Goal: Information Seeking & Learning: Learn about a topic

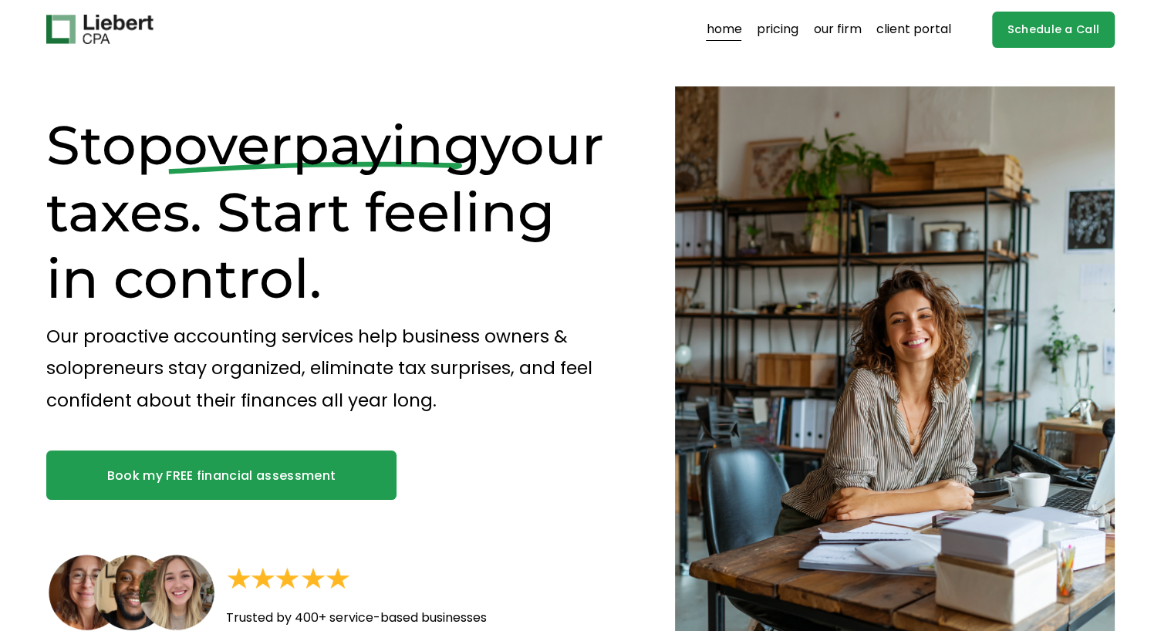
click at [882, 31] on link "client portal" at bounding box center [913, 29] width 75 height 25
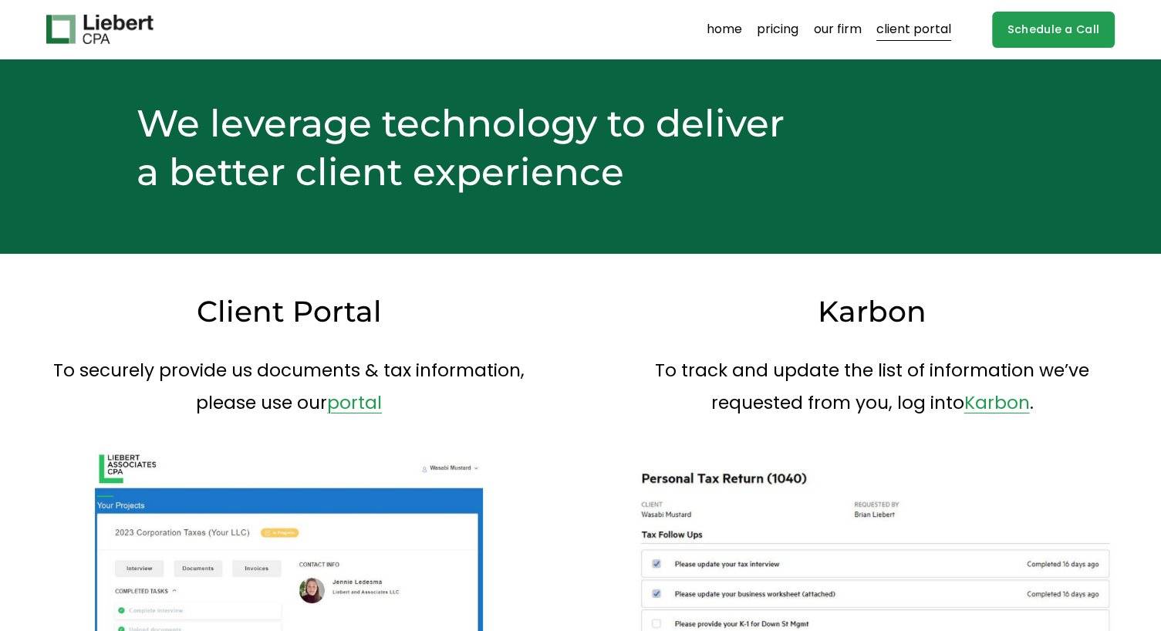
scroll to position [170, 0]
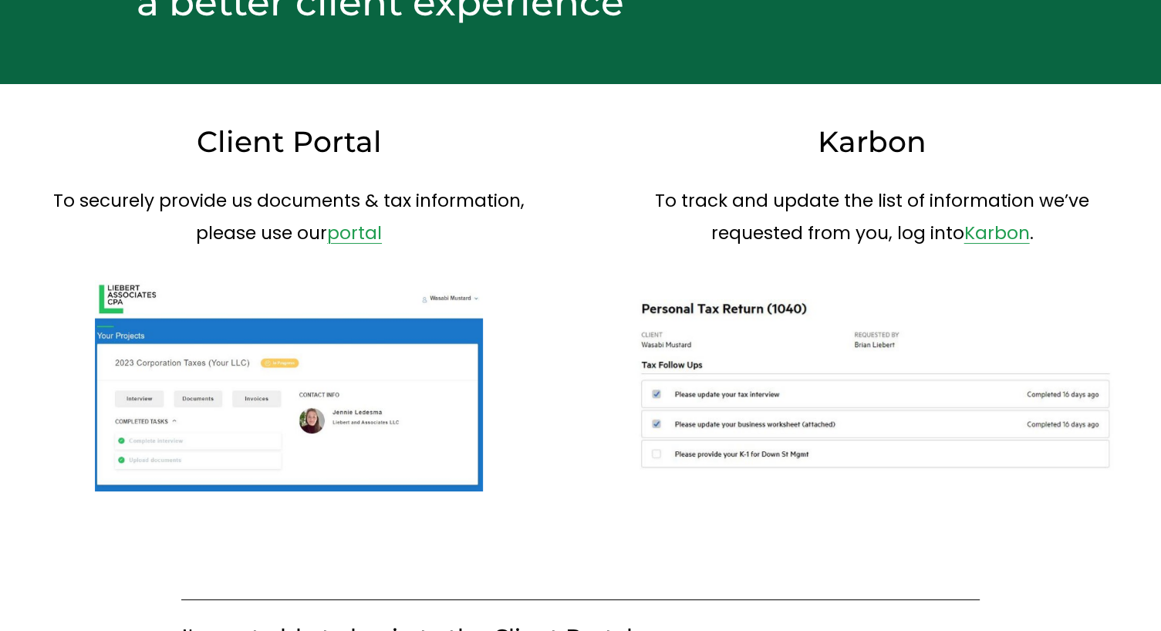
click at [345, 233] on link "portal" at bounding box center [354, 233] width 55 height 25
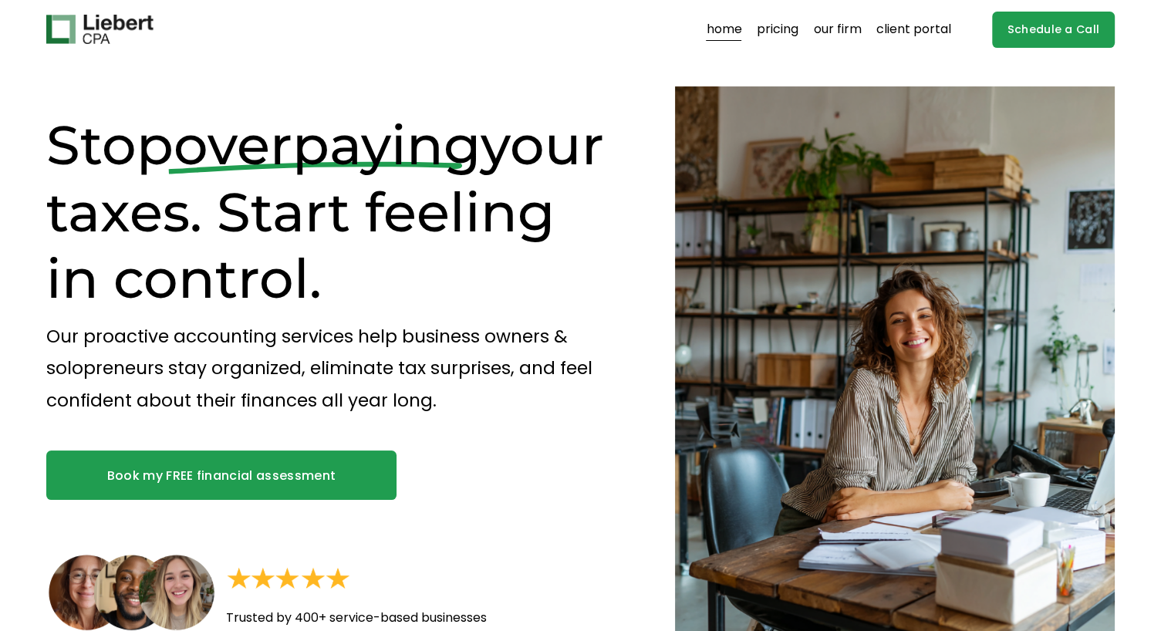
click at [777, 28] on link "pricing" at bounding box center [777, 29] width 42 height 25
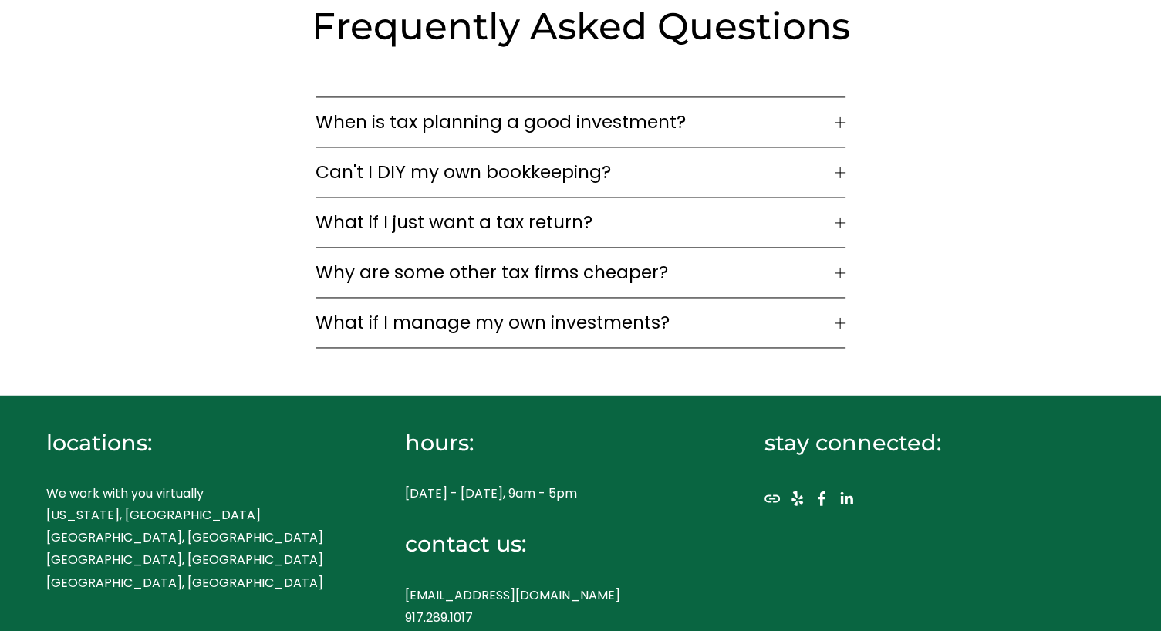
scroll to position [2347, 0]
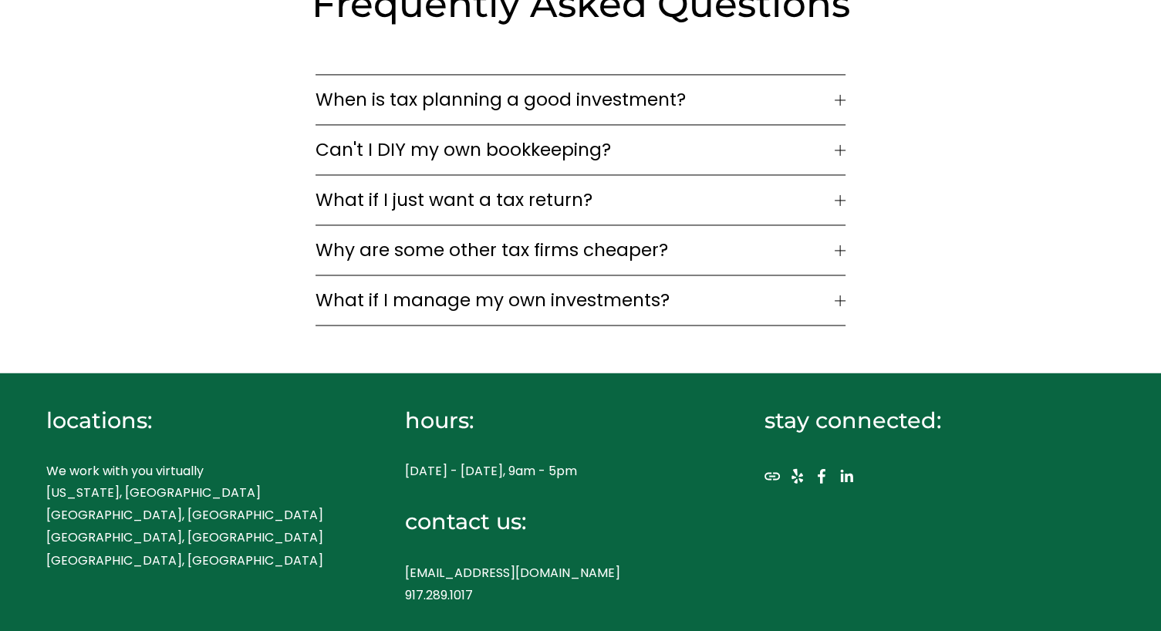
click at [544, 237] on span "Why are some other tax firms cheaper?" at bounding box center [574, 250] width 519 height 26
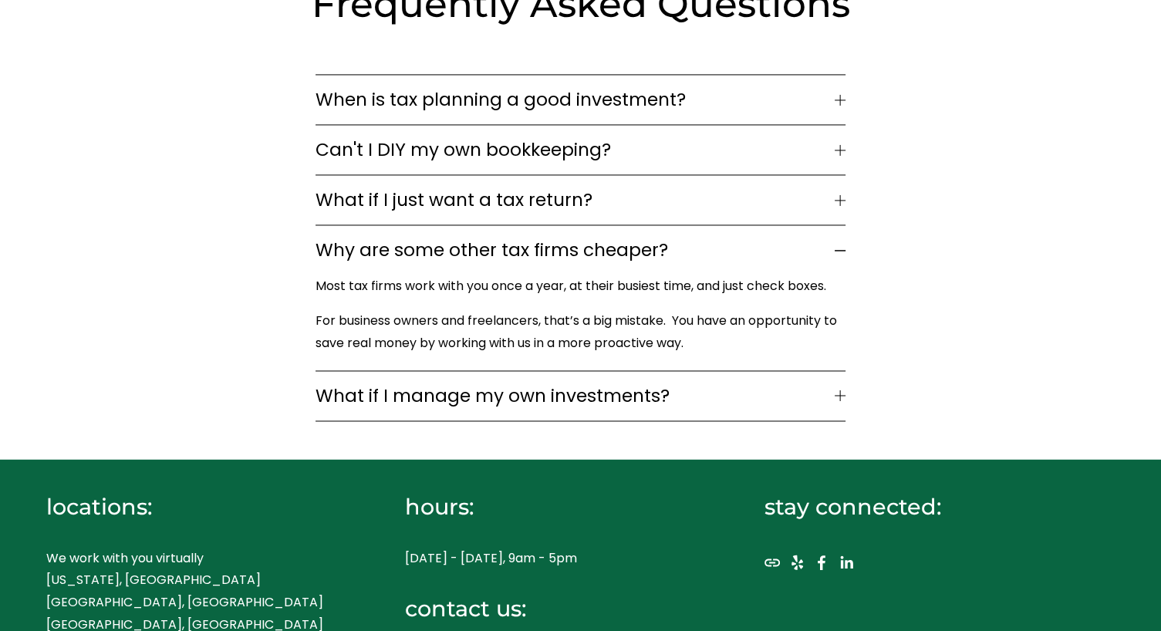
click at [513, 237] on span "Why are some other tax firms cheaper?" at bounding box center [574, 250] width 519 height 26
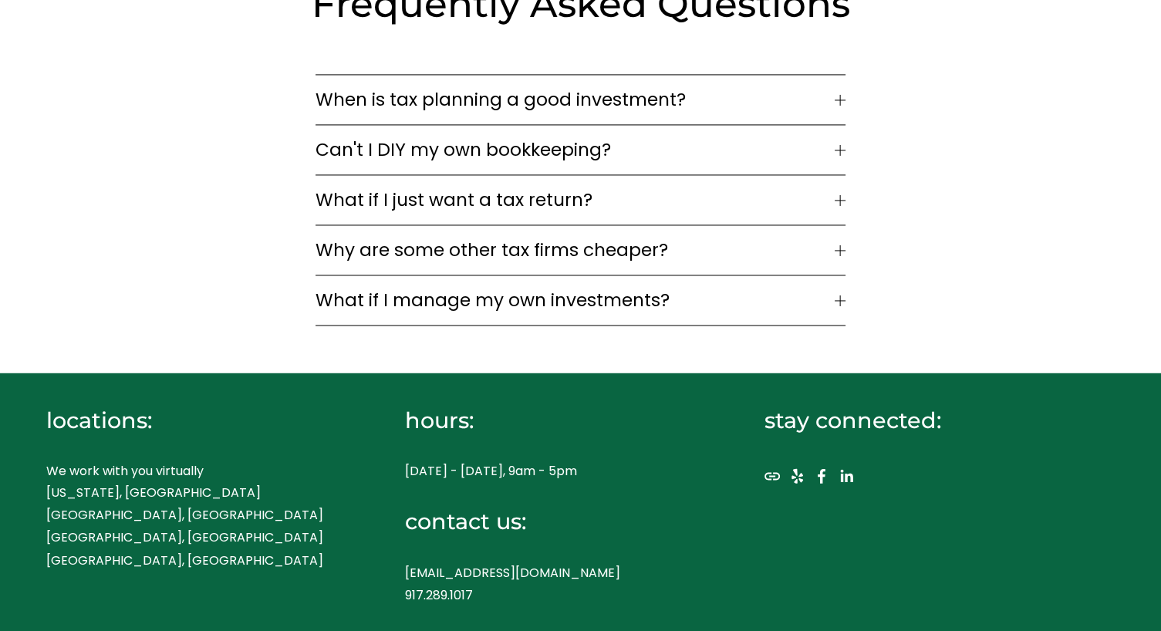
click at [504, 287] on span "What if I manage my own investments?" at bounding box center [574, 300] width 519 height 26
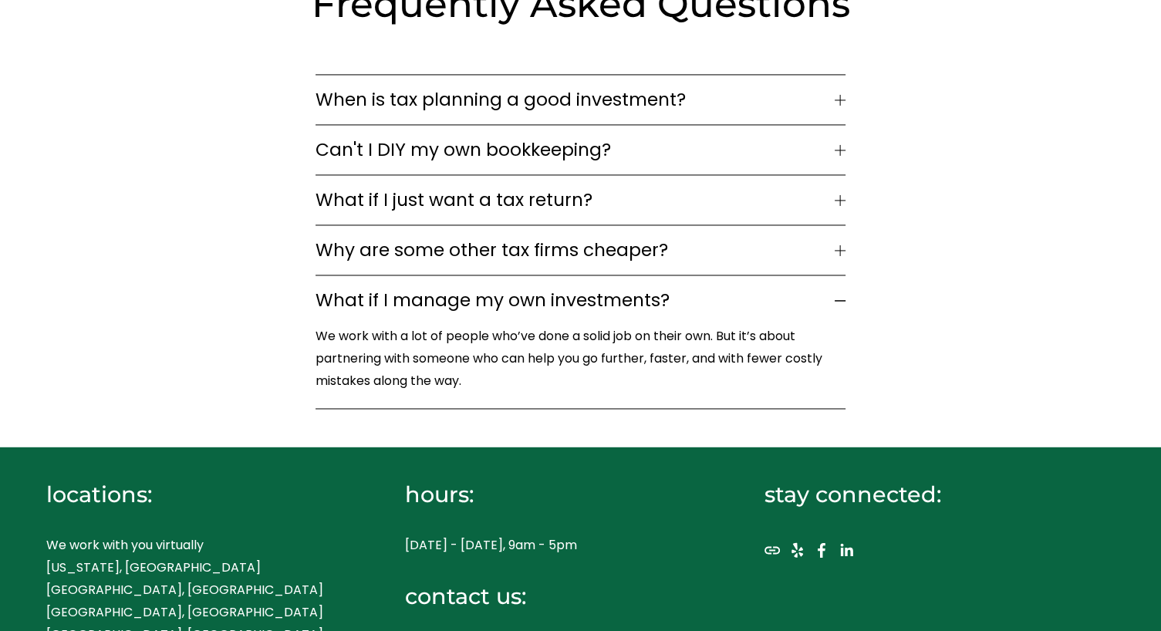
click at [504, 287] on span "What if I manage my own investments?" at bounding box center [574, 300] width 519 height 26
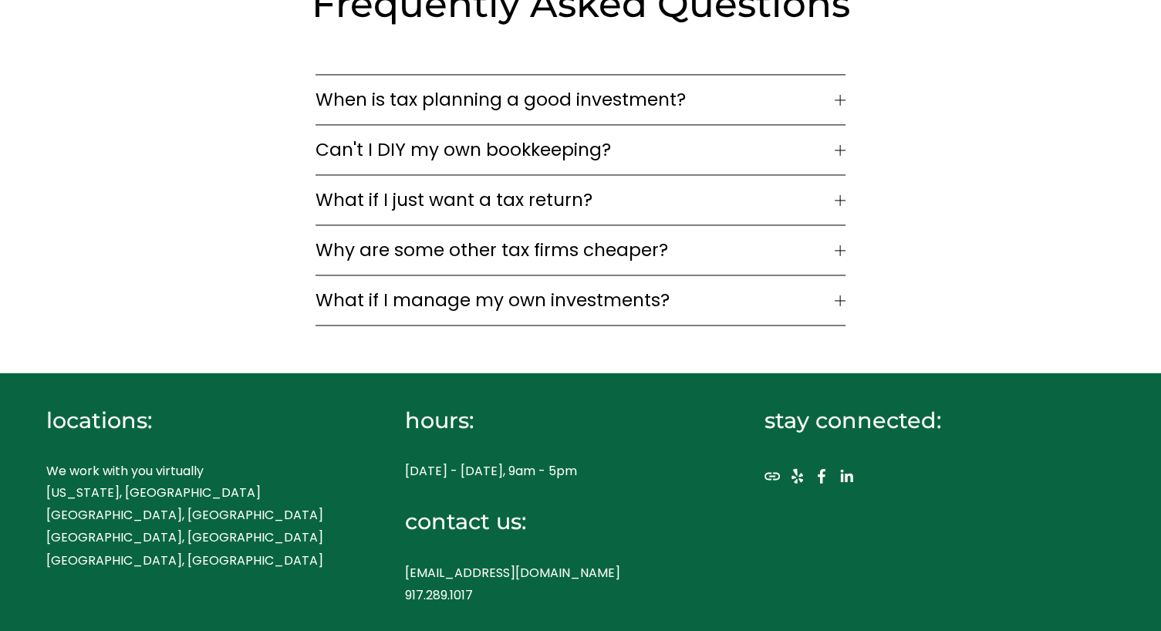
click at [517, 86] on span "When is tax planning a good investment?" at bounding box center [574, 99] width 519 height 26
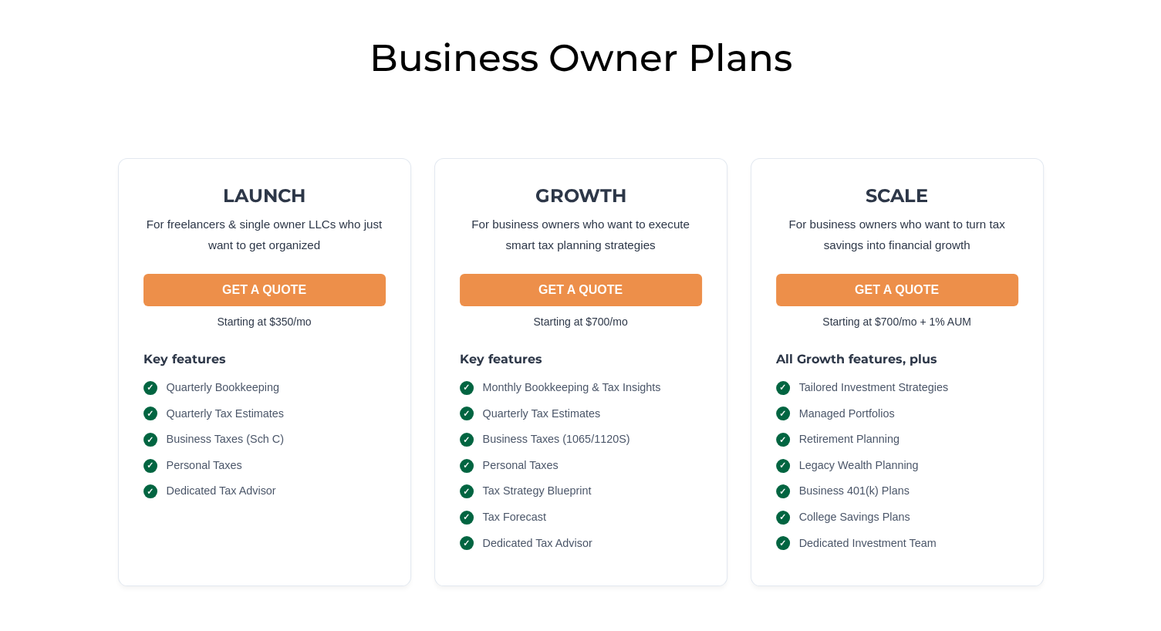
scroll to position [0, 0]
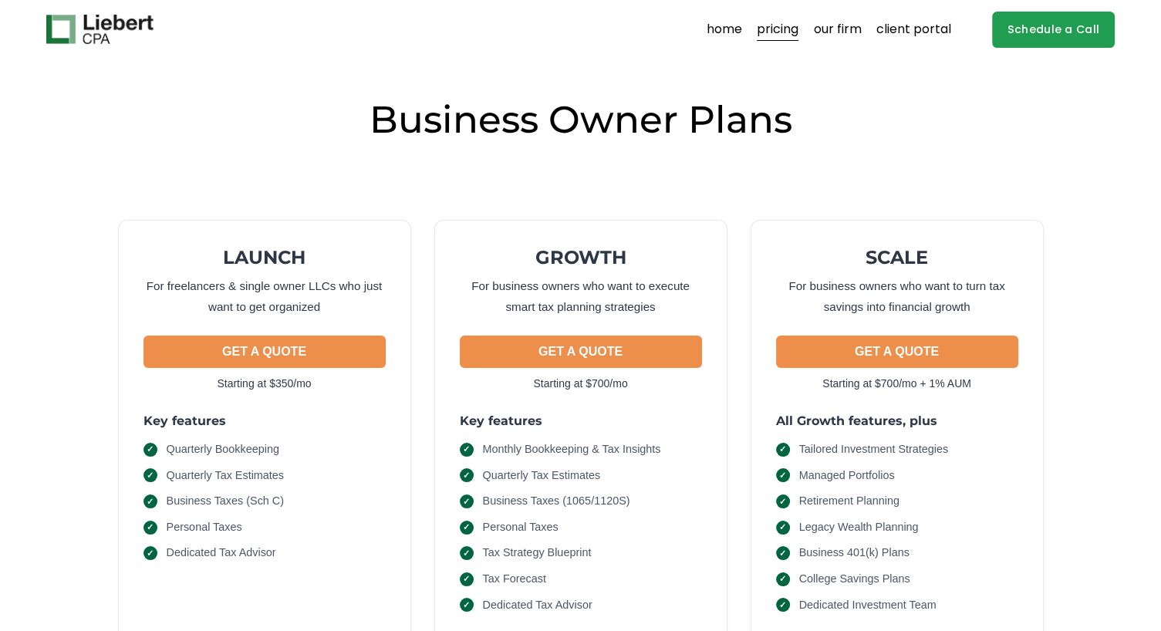
click at [841, 28] on link "our firm" at bounding box center [838, 29] width 48 height 25
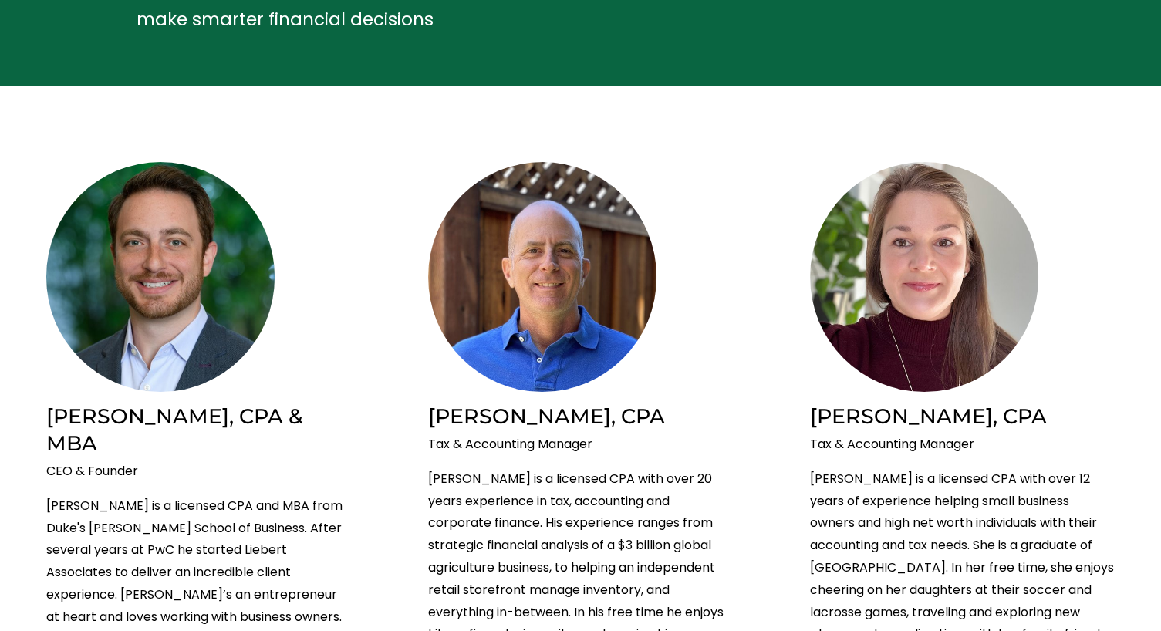
scroll to position [197, 0]
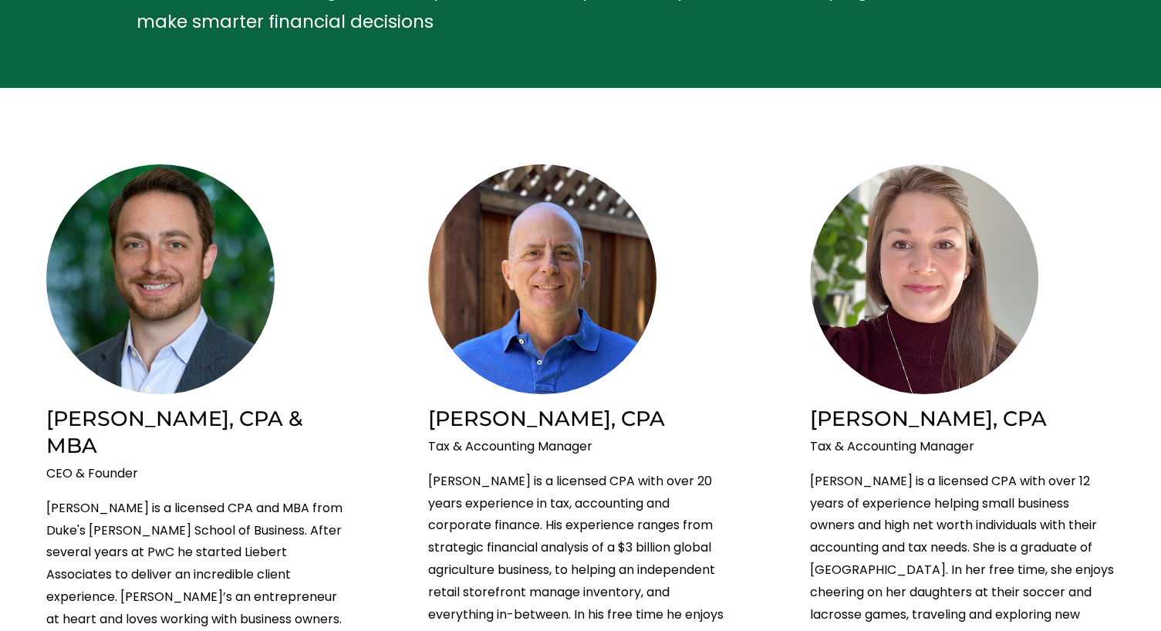
click at [518, 322] on img at bounding box center [542, 278] width 228 height 229
